Goal: Task Accomplishment & Management: Use online tool/utility

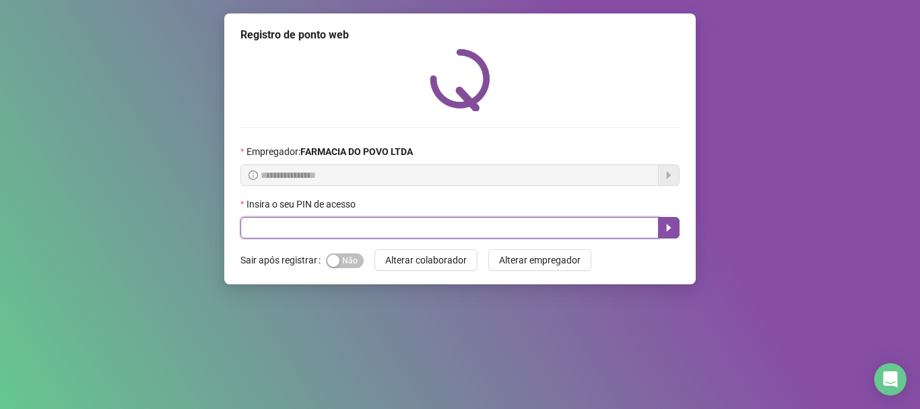
click at [409, 226] on input "text" at bounding box center [449, 228] width 418 height 22
type input "**"
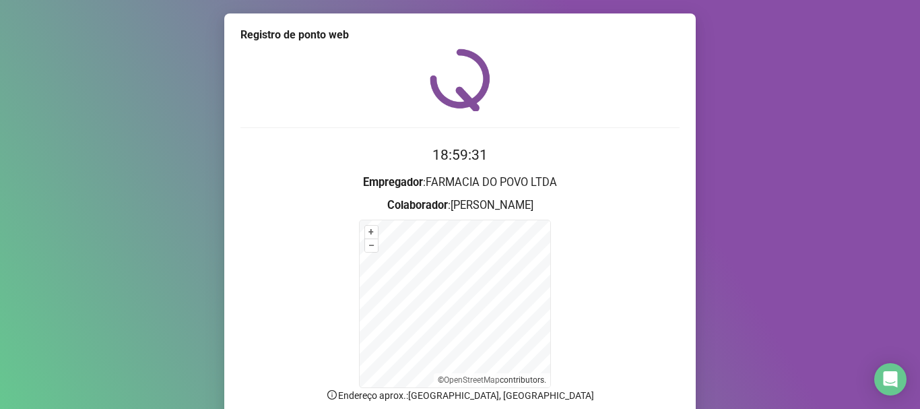
scroll to position [113, 0]
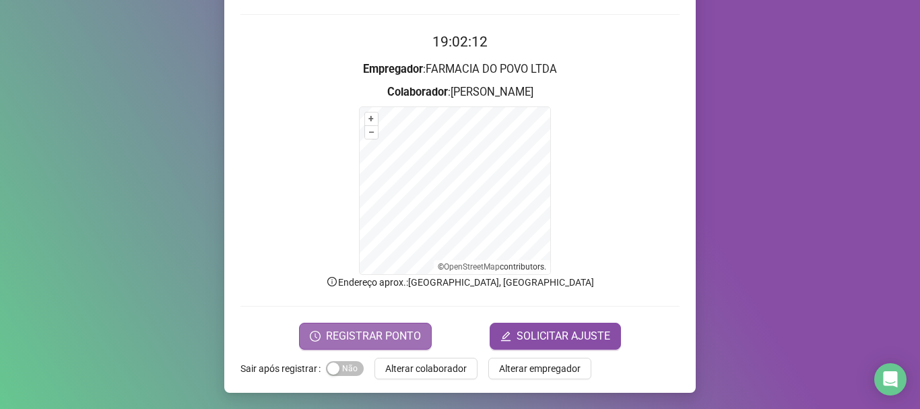
click at [395, 341] on span "REGISTRAR PONTO" at bounding box center [373, 336] width 95 height 16
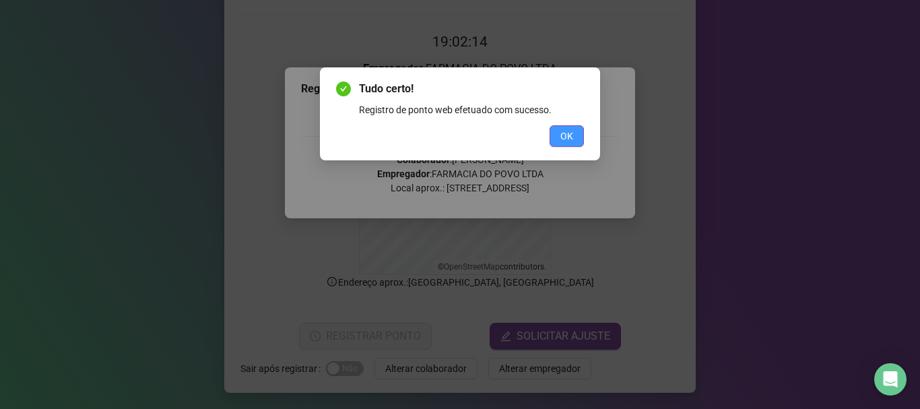
click at [569, 138] on span "OK" at bounding box center [566, 136] width 13 height 15
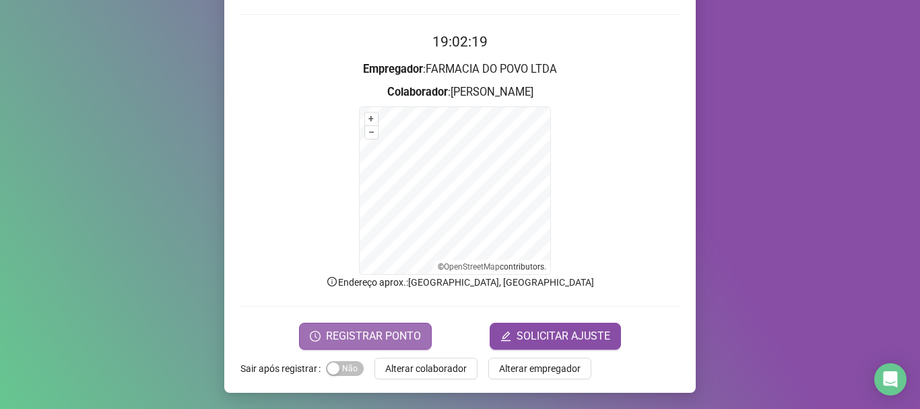
click at [384, 323] on button "REGISTRAR PONTO" at bounding box center [365, 336] width 133 height 27
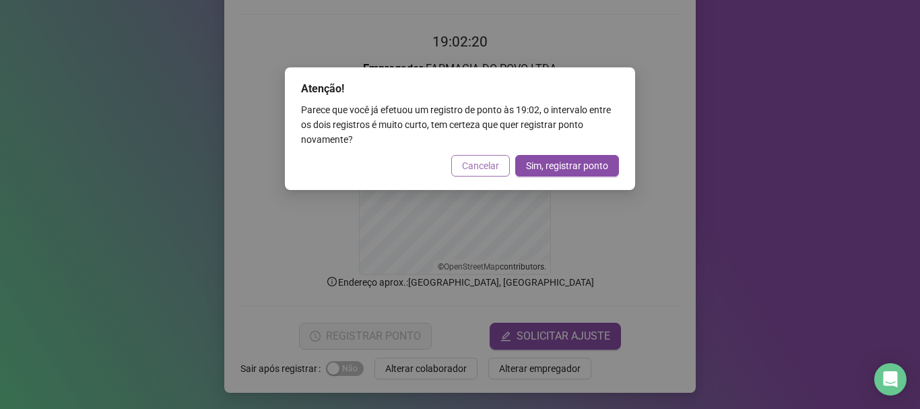
click at [492, 160] on span "Cancelar" at bounding box center [480, 165] width 37 height 15
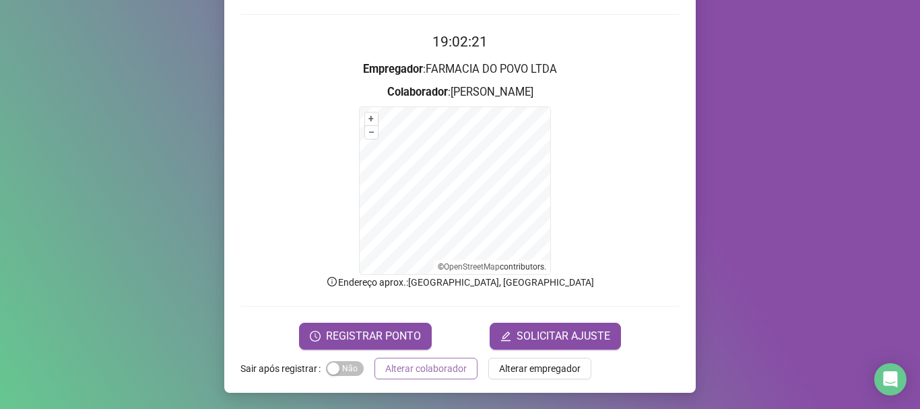
click at [430, 371] on span "Alterar colaborador" at bounding box center [425, 368] width 81 height 15
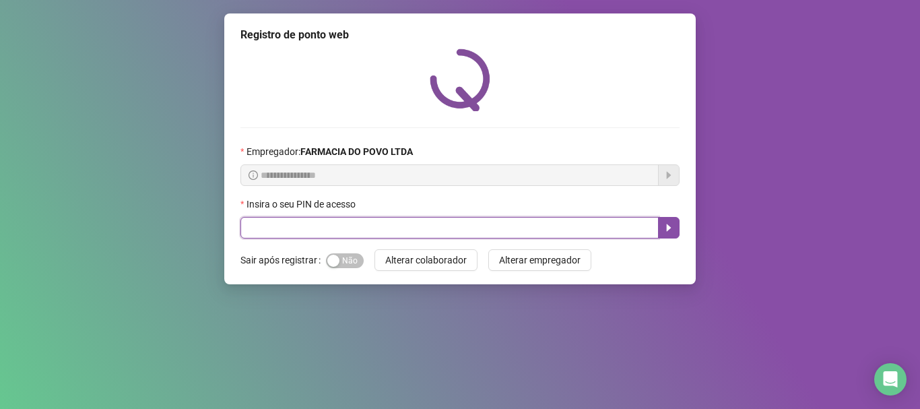
click at [383, 217] on input "text" at bounding box center [449, 228] width 418 height 22
type input "**"
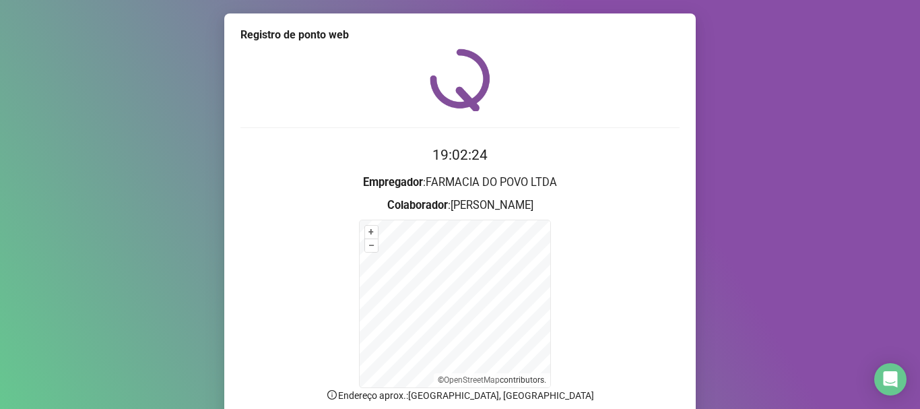
scroll to position [113, 0]
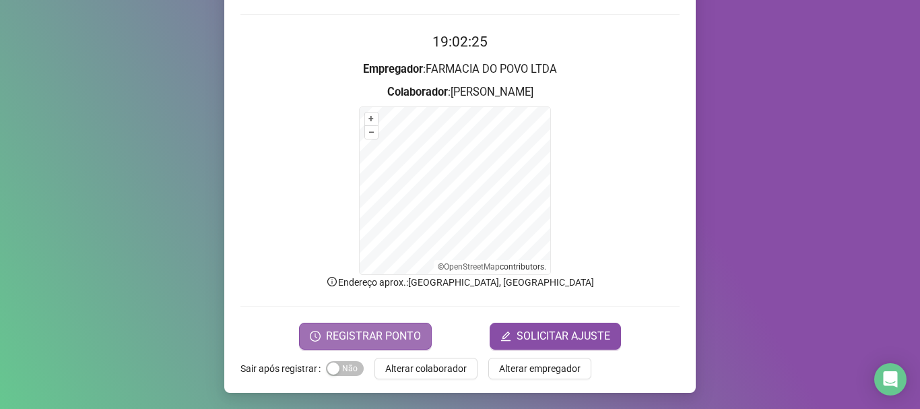
click at [405, 328] on span "REGISTRAR PONTO" at bounding box center [373, 336] width 95 height 16
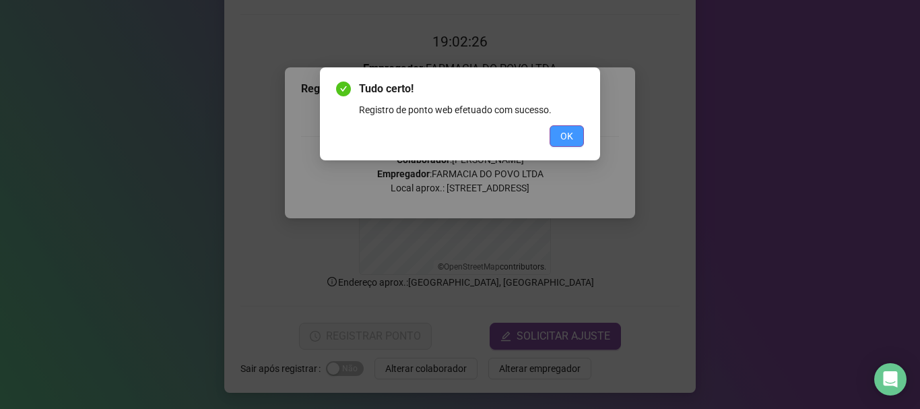
click at [568, 130] on span "OK" at bounding box center [566, 136] width 13 height 15
